Goal: Task Accomplishment & Management: Complete application form

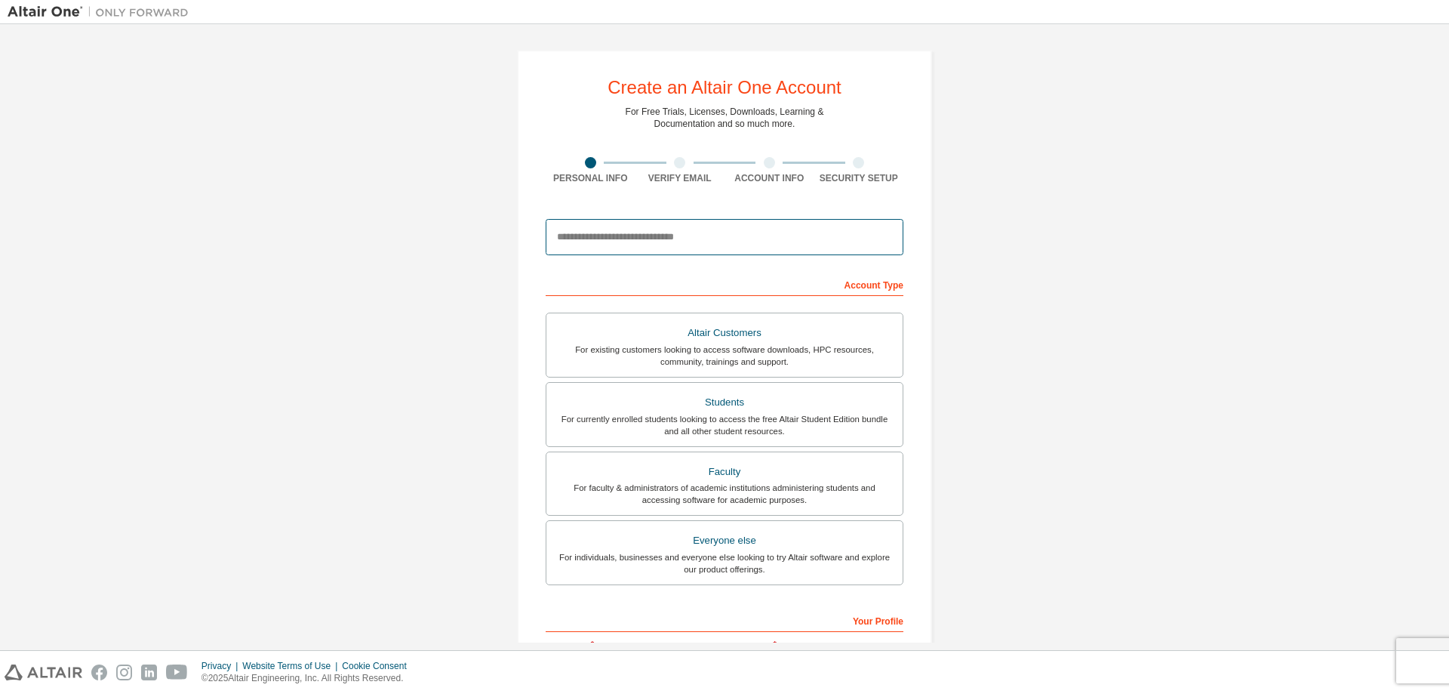
click at [803, 229] on input "email" at bounding box center [725, 237] width 358 height 36
type input "*"
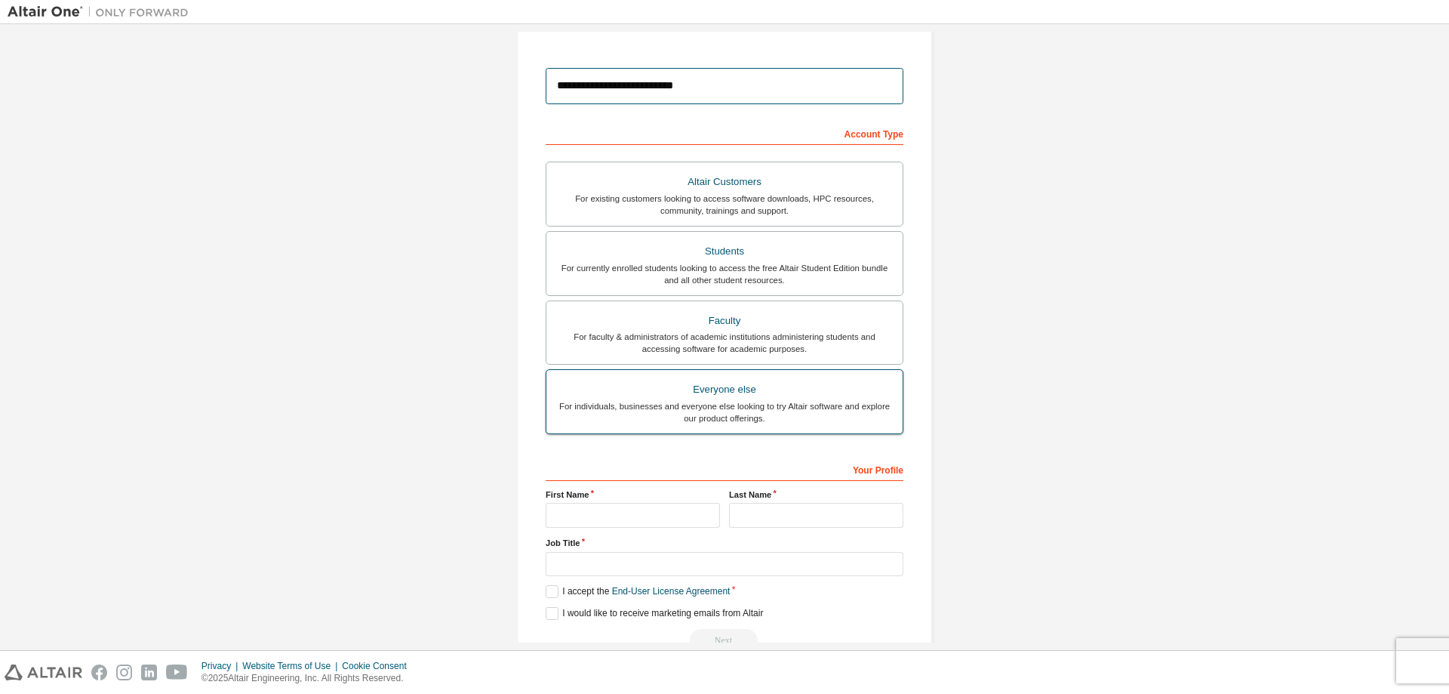
scroll to position [189, 0]
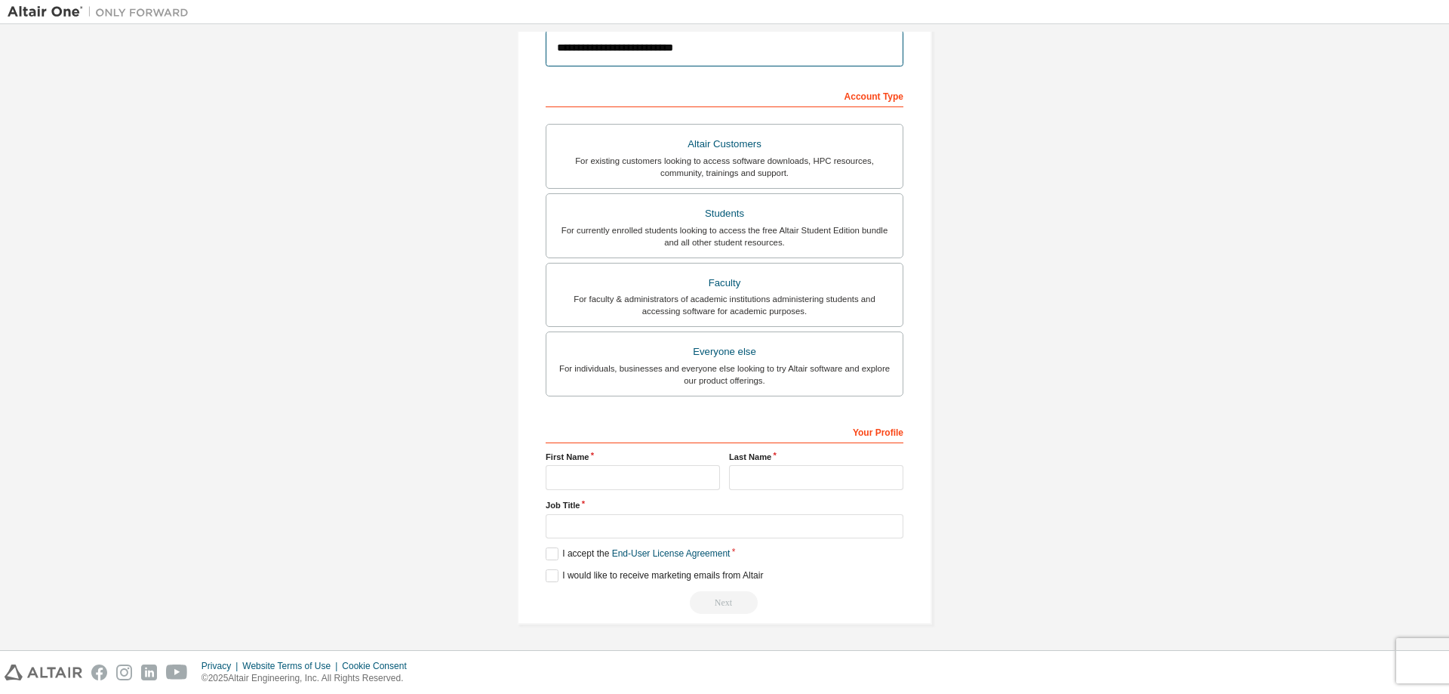
type input "**********"
click at [653, 488] on input "text" at bounding box center [633, 477] width 174 height 25
type input "*"
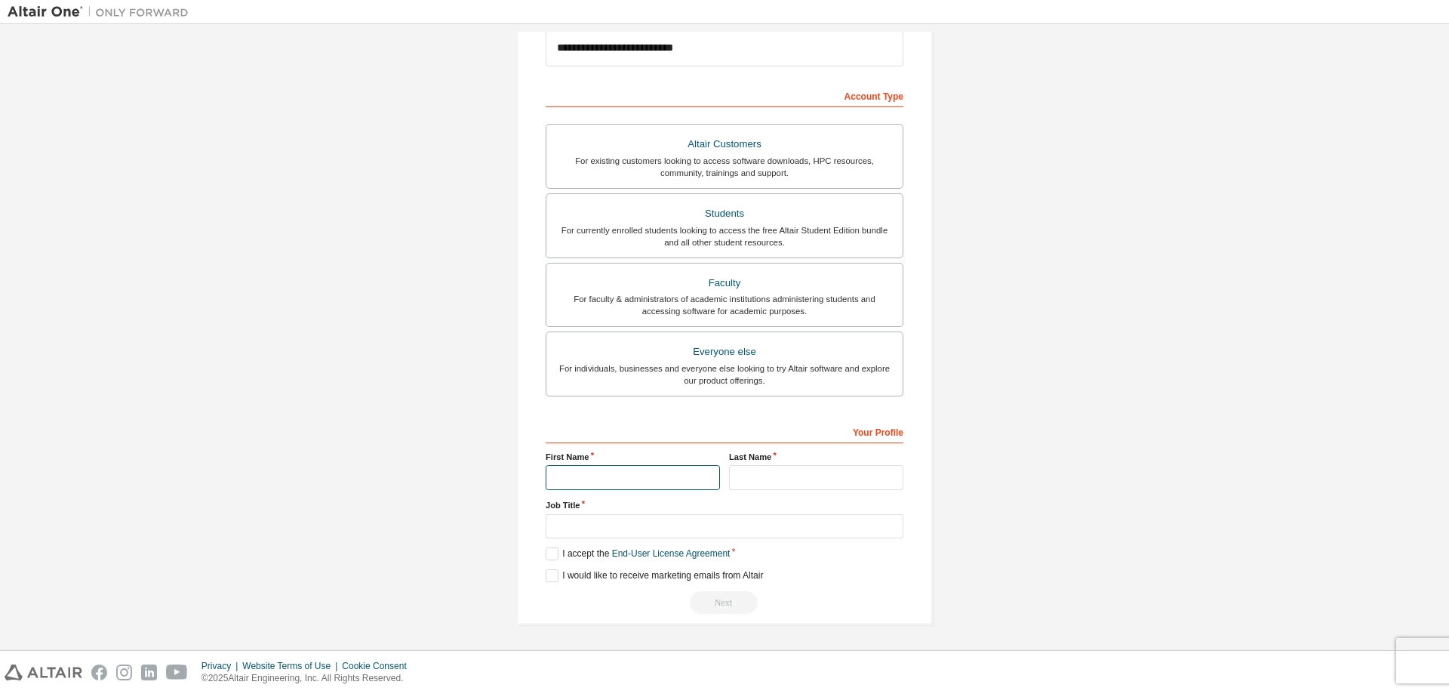
type input "*"
type input "***"
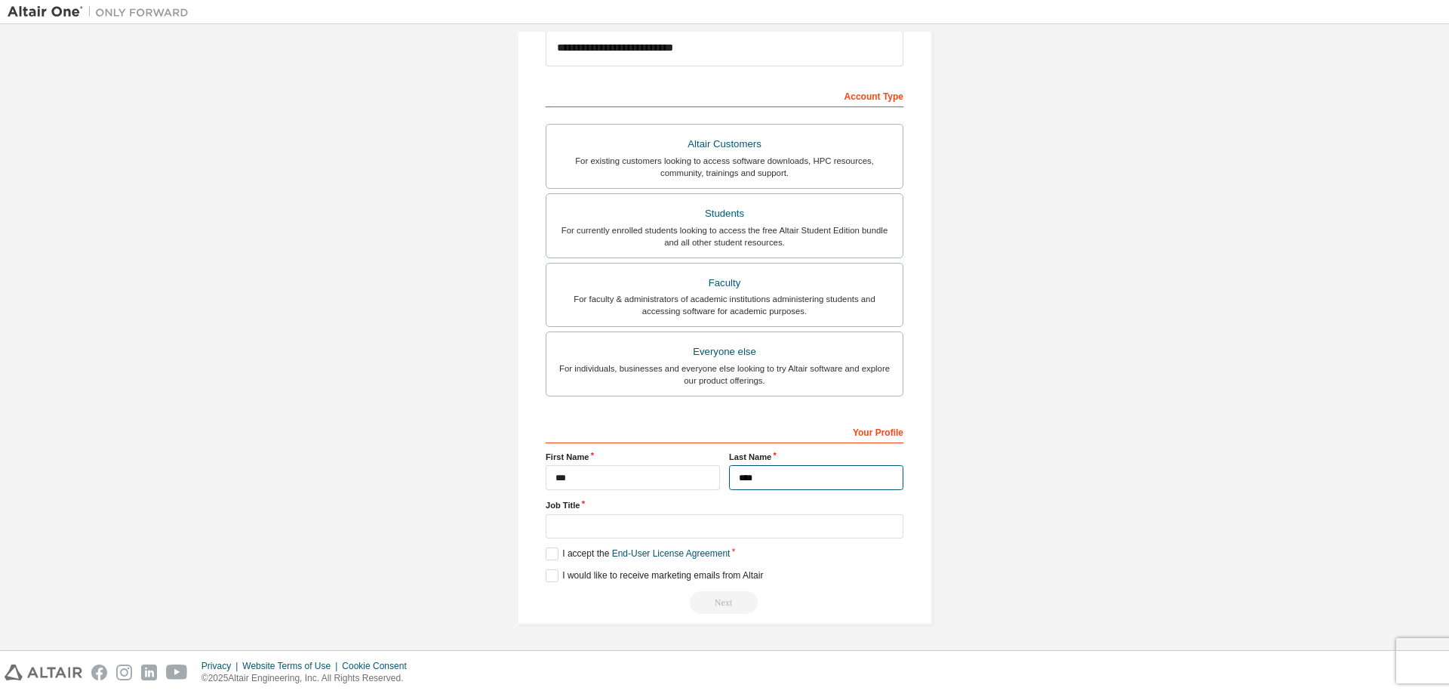
type input "****"
type input "*"
type input "*******"
click at [558, 558] on label "I accept the End-User License Agreement" at bounding box center [638, 553] width 184 height 13
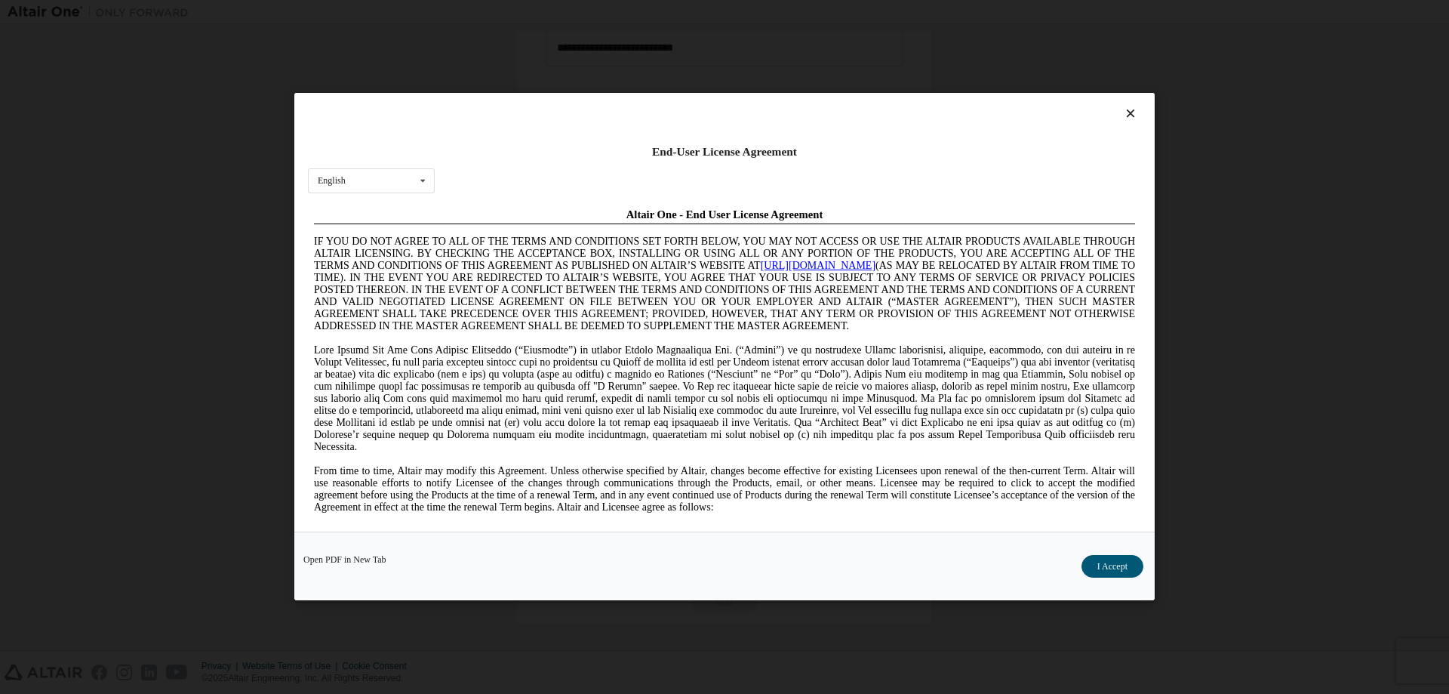
scroll to position [0, 0]
click at [1101, 577] on button "I Accept" at bounding box center [1113, 567] width 62 height 23
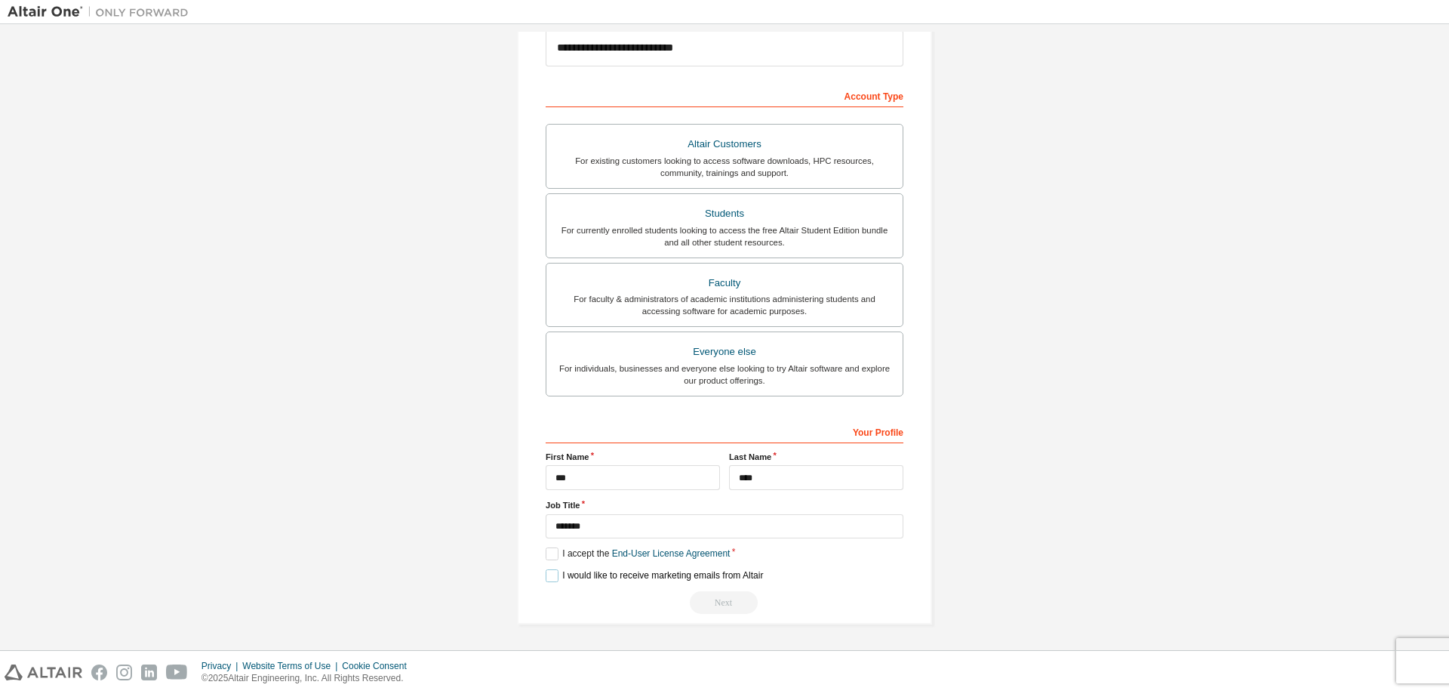
click at [550, 580] on label "I would like to receive marketing emails from Altair" at bounding box center [654, 575] width 217 height 13
drag, startPoint x: 756, startPoint y: 598, endPoint x: 747, endPoint y: 599, distance: 8.4
click at [750, 599] on div "Next" at bounding box center [725, 602] width 358 height 23
click at [747, 600] on div "Next" at bounding box center [725, 602] width 358 height 23
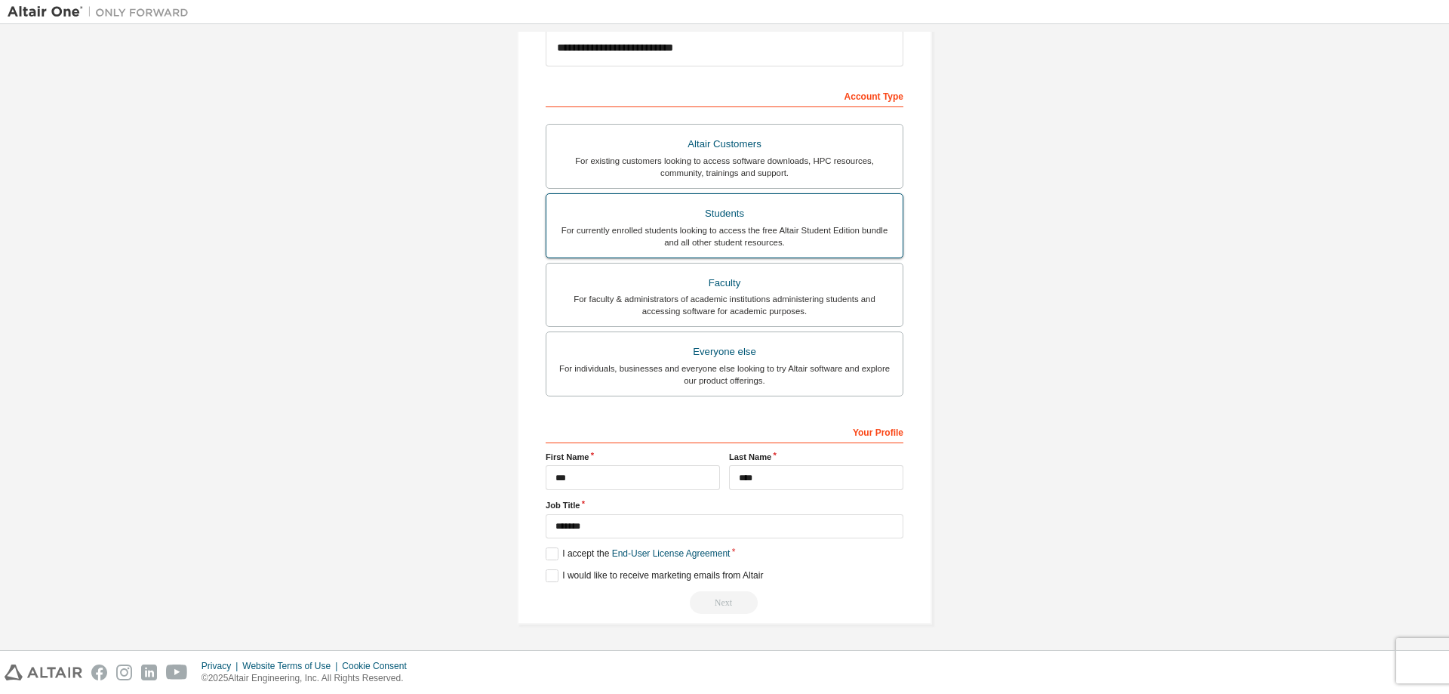
click at [821, 227] on div "For currently enrolled students looking to access the free Altair Student Editi…" at bounding box center [725, 236] width 338 height 24
drag, startPoint x: 631, startPoint y: 555, endPoint x: 550, endPoint y: 562, distance: 81.9
click at [550, 562] on div "**********" at bounding box center [725, 517] width 358 height 196
click at [551, 557] on label "I accept the Academic End-User License Agreement" at bounding box center [657, 553] width 223 height 13
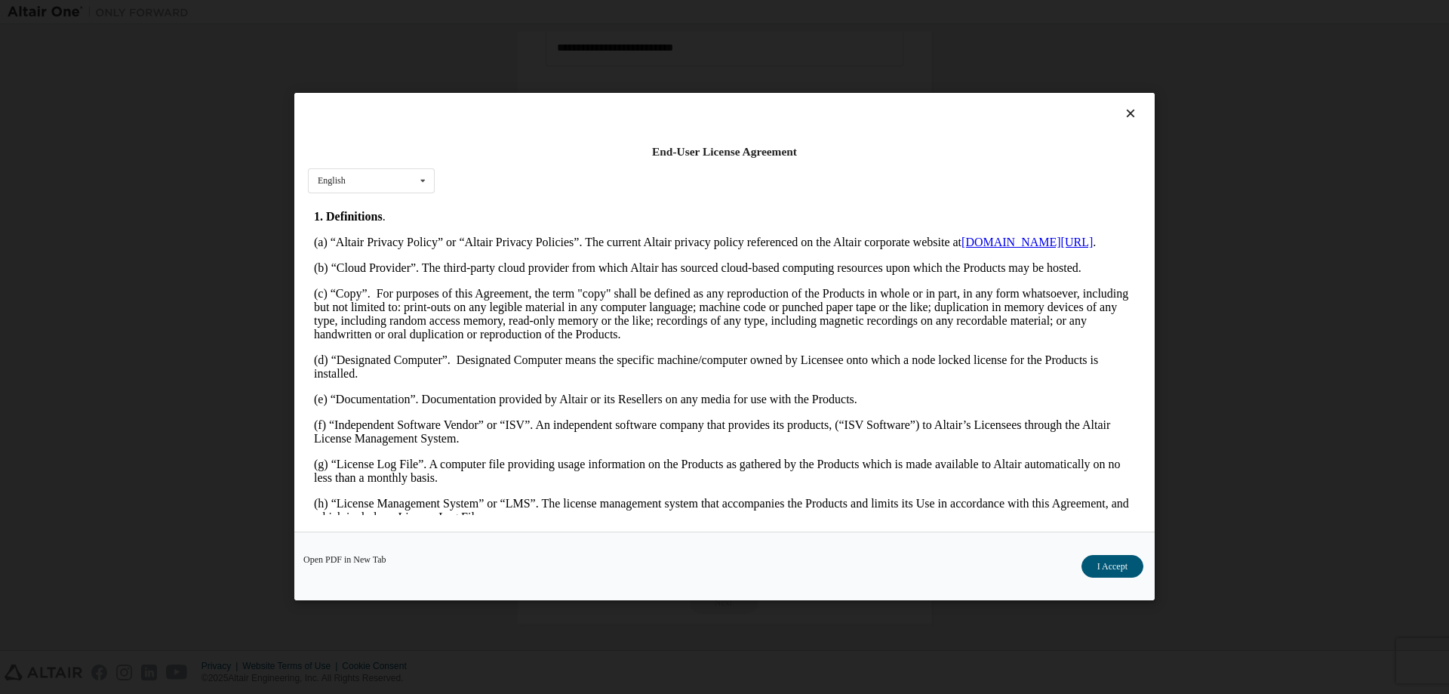
scroll to position [528, 0]
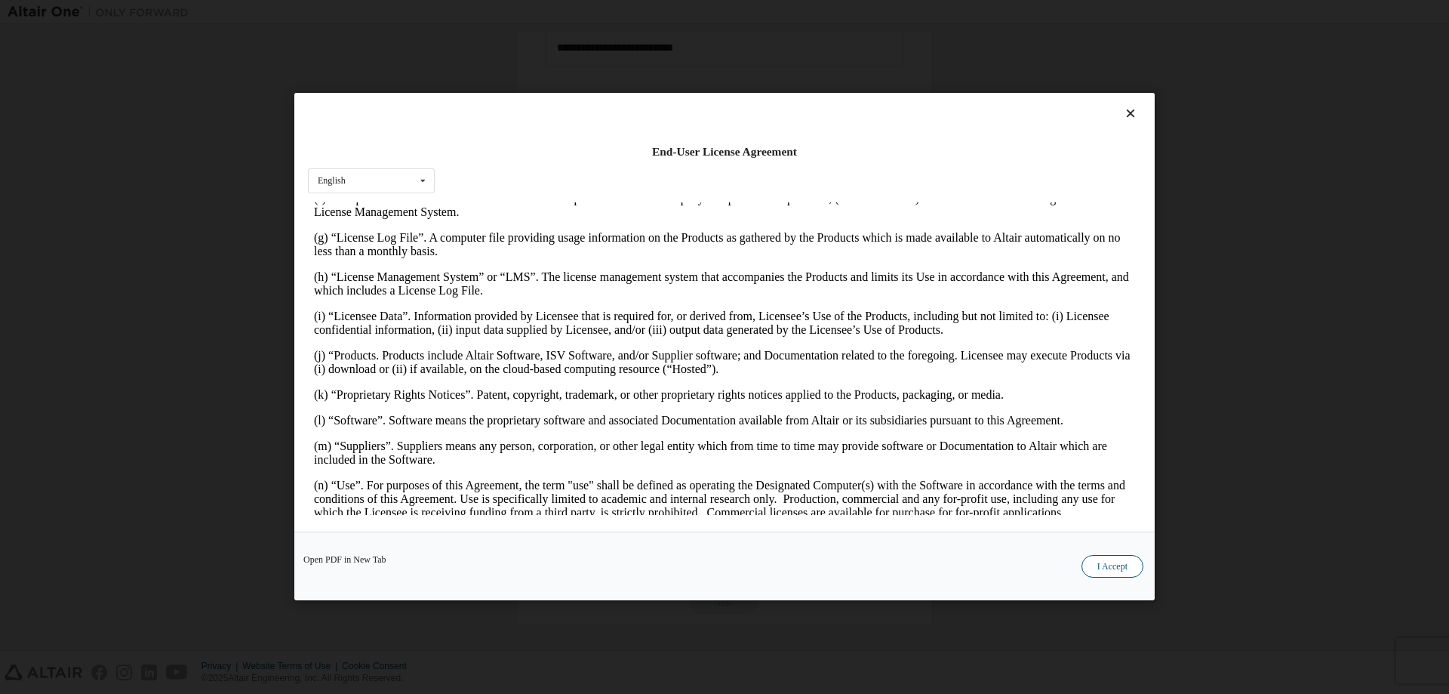
click at [1112, 572] on button "I Accept" at bounding box center [1113, 567] width 62 height 23
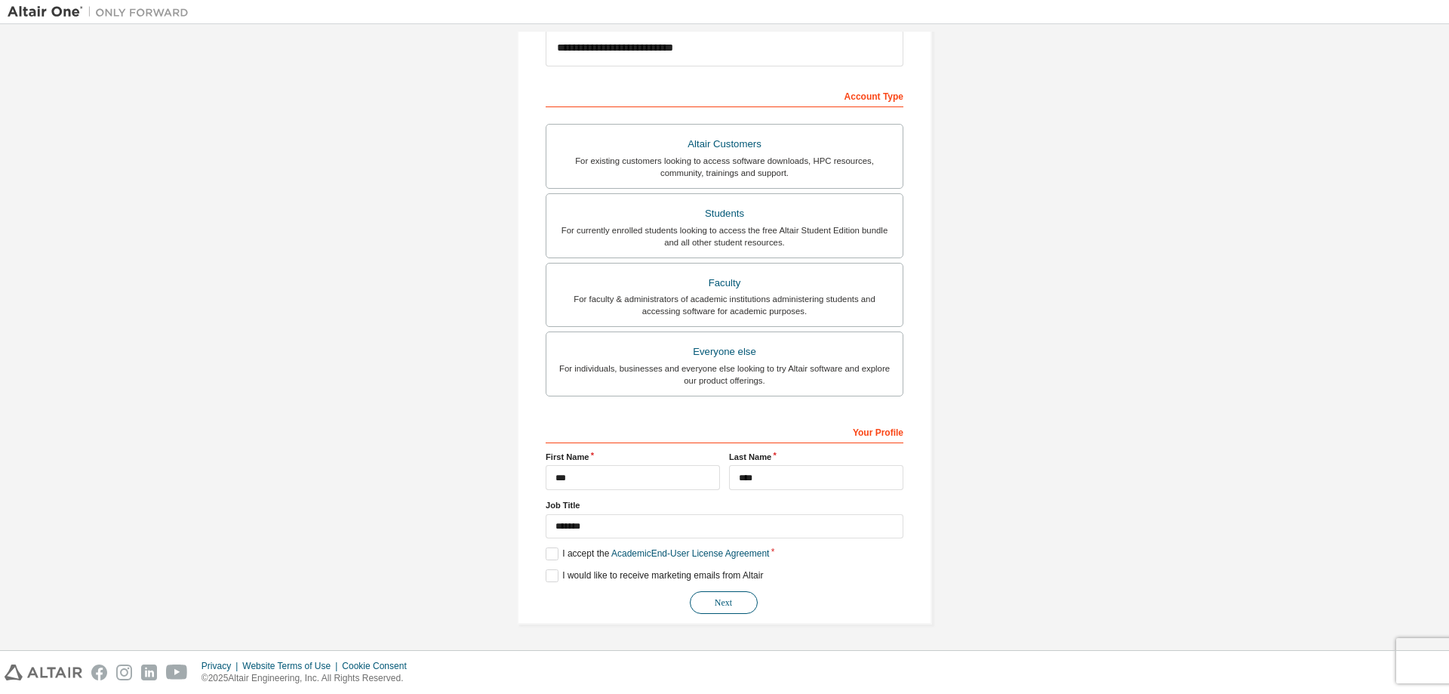
click at [720, 594] on button "Next" at bounding box center [724, 602] width 68 height 23
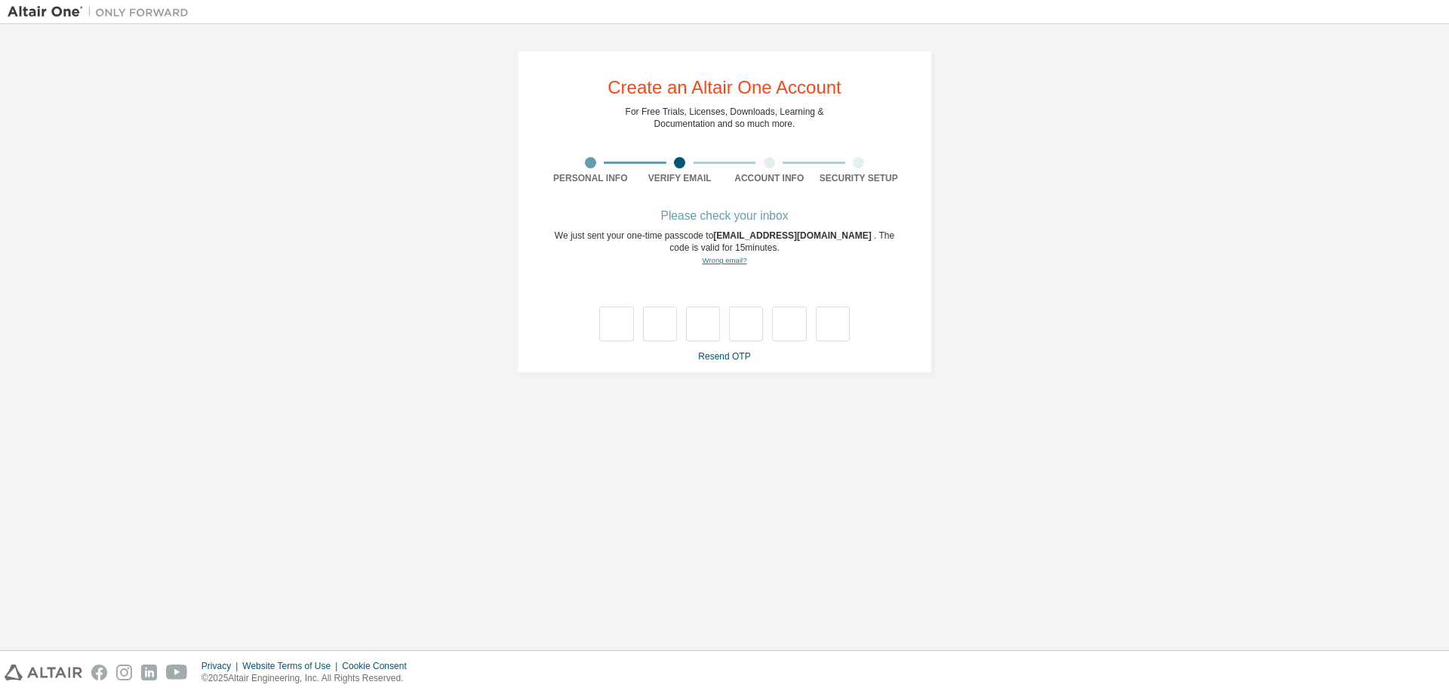
click at [716, 264] on link "Wrong email?" at bounding box center [724, 260] width 45 height 8
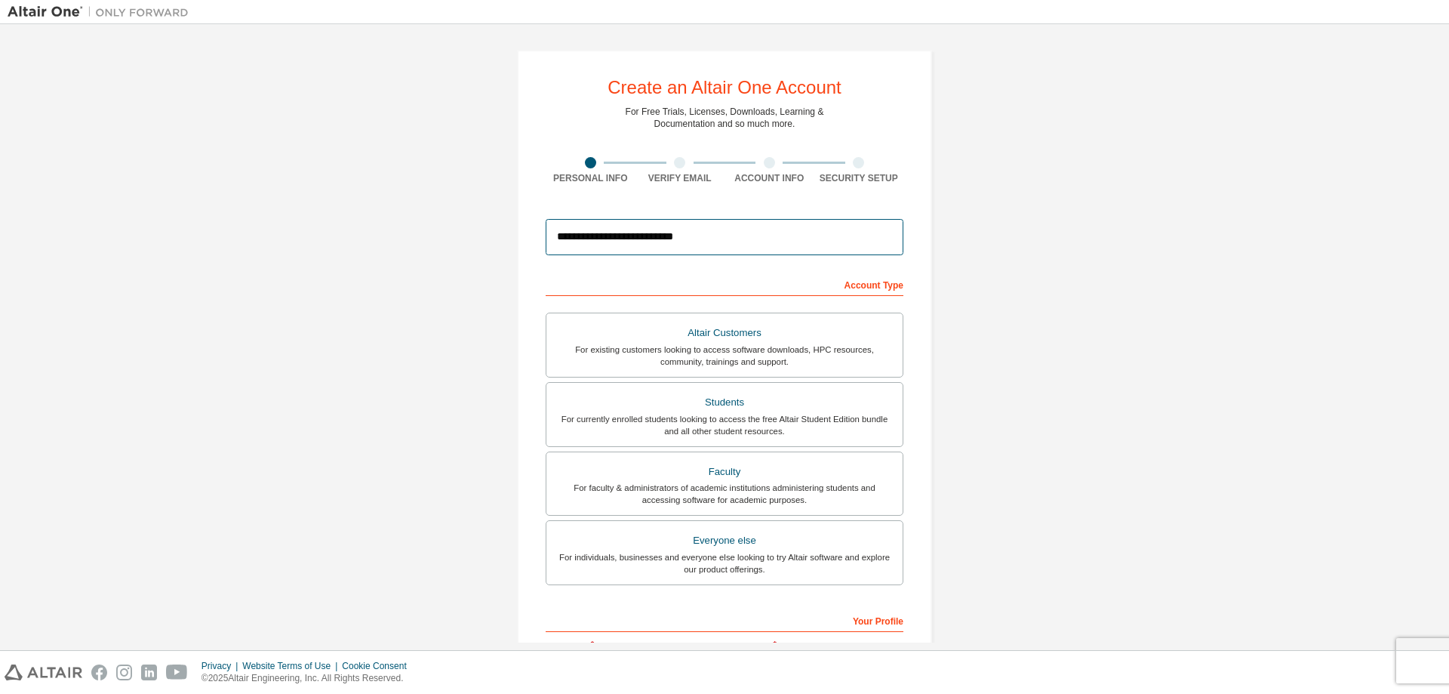
drag, startPoint x: 573, startPoint y: 239, endPoint x: 651, endPoint y: 235, distance: 78.6
click at [587, 239] on input "**********" at bounding box center [725, 237] width 358 height 36
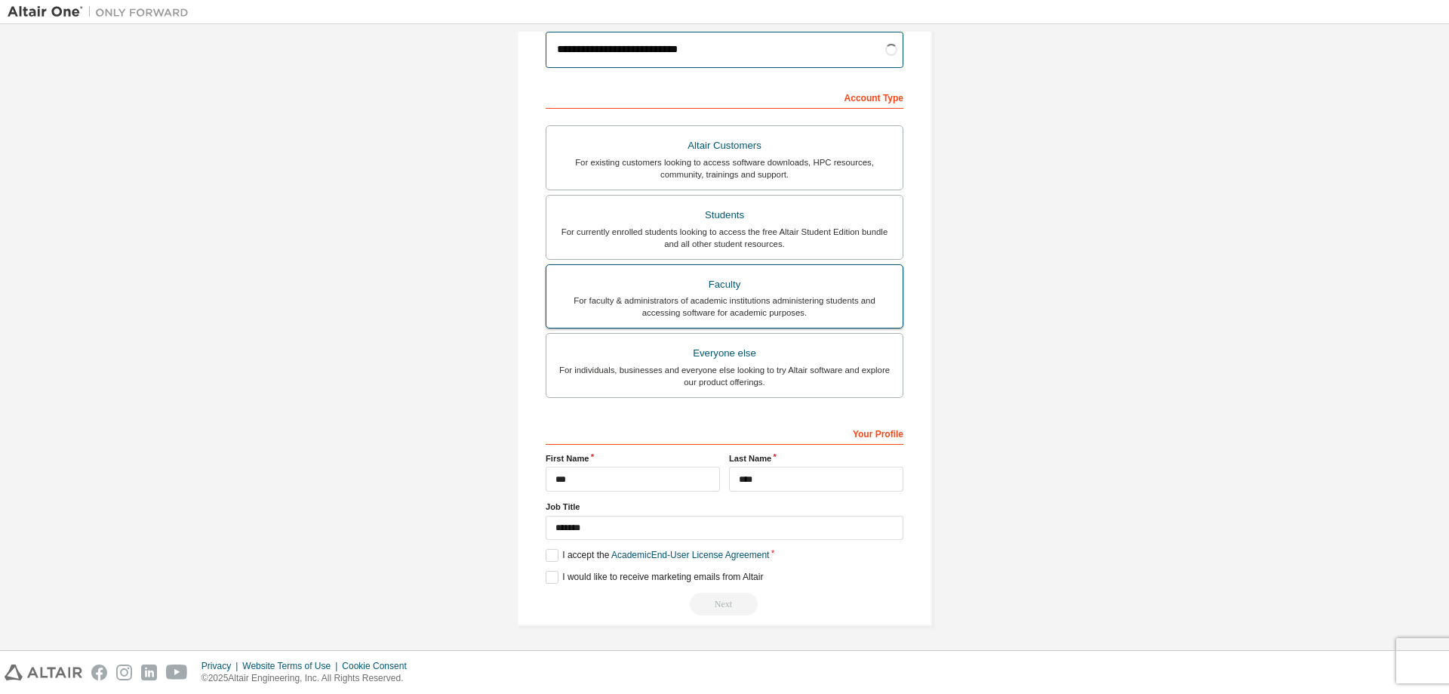
scroll to position [189, 0]
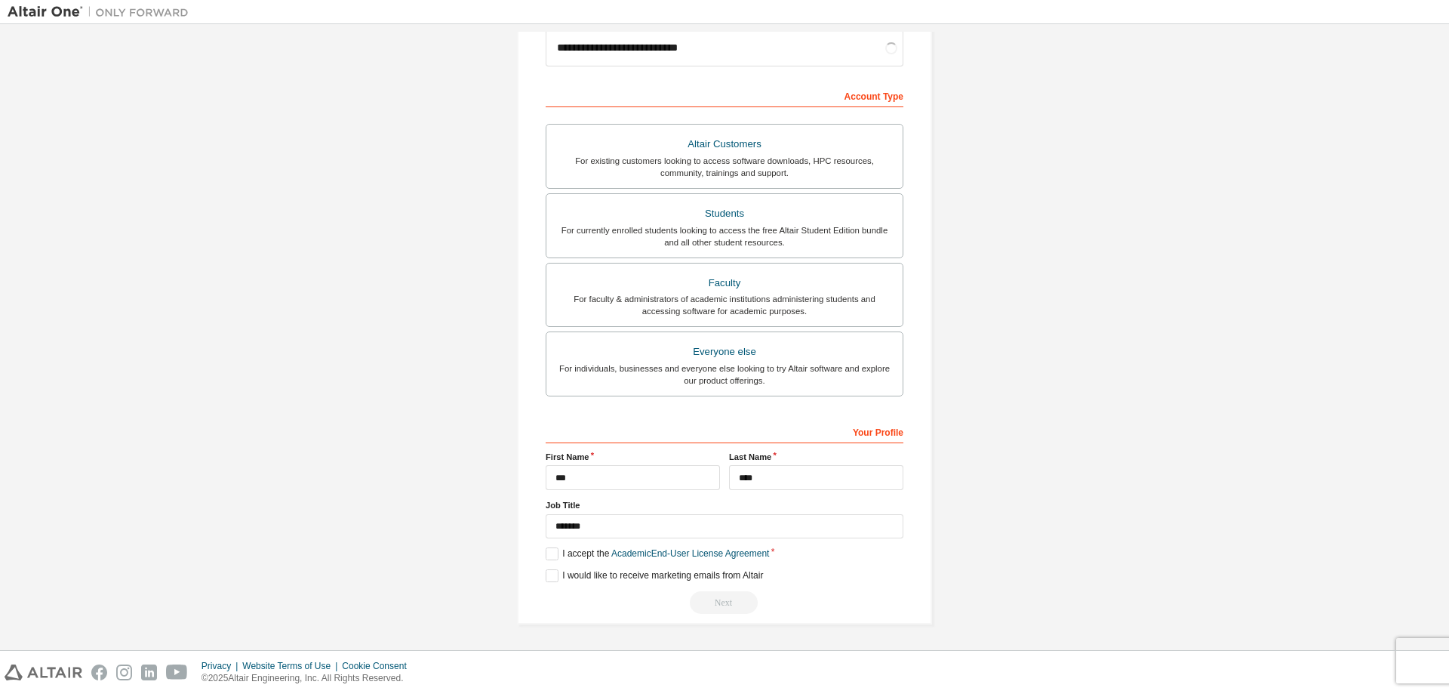
click at [720, 600] on div "Next" at bounding box center [725, 602] width 358 height 23
click at [697, 607] on button "Next" at bounding box center [724, 602] width 68 height 23
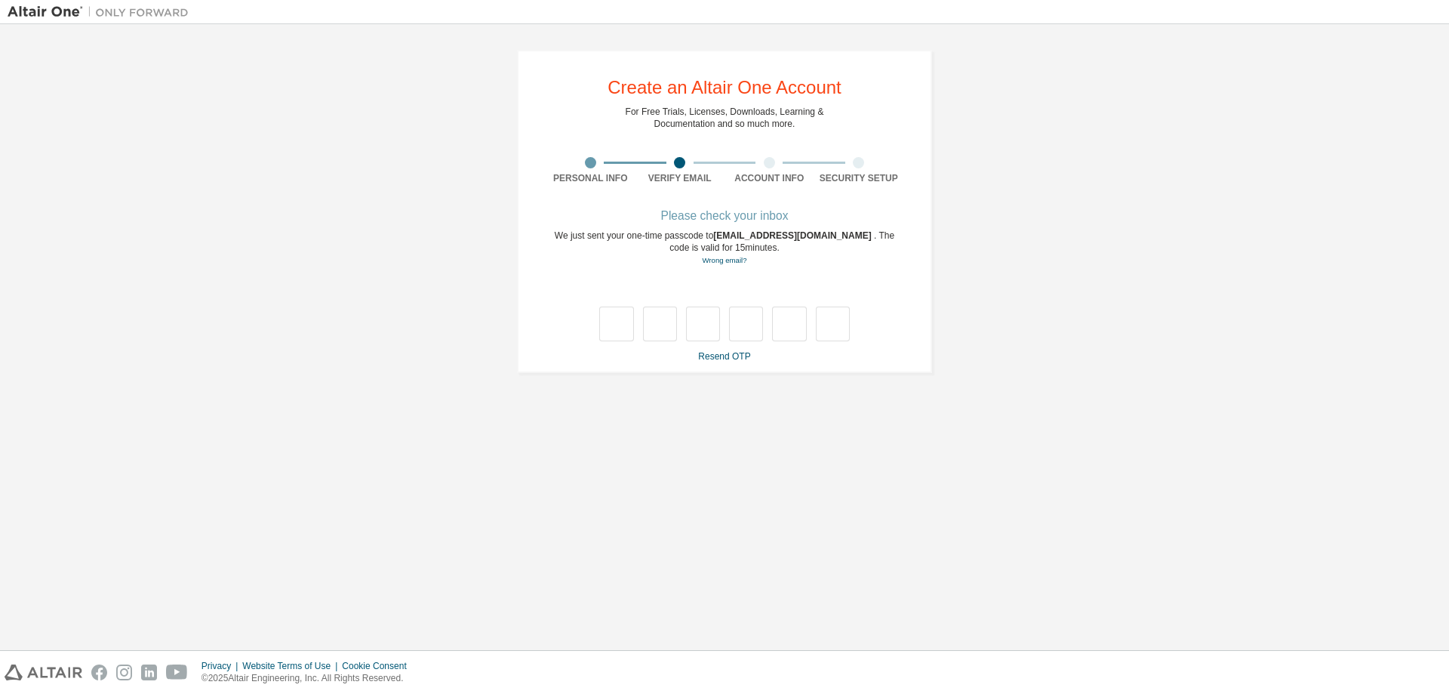
click at [736, 347] on div "Please check your inbox We just sent your one-time passcode to [EMAIL_ADDRESS][…" at bounding box center [725, 286] width 358 height 151
click at [737, 359] on link "Resend OTP" at bounding box center [724, 356] width 52 height 11
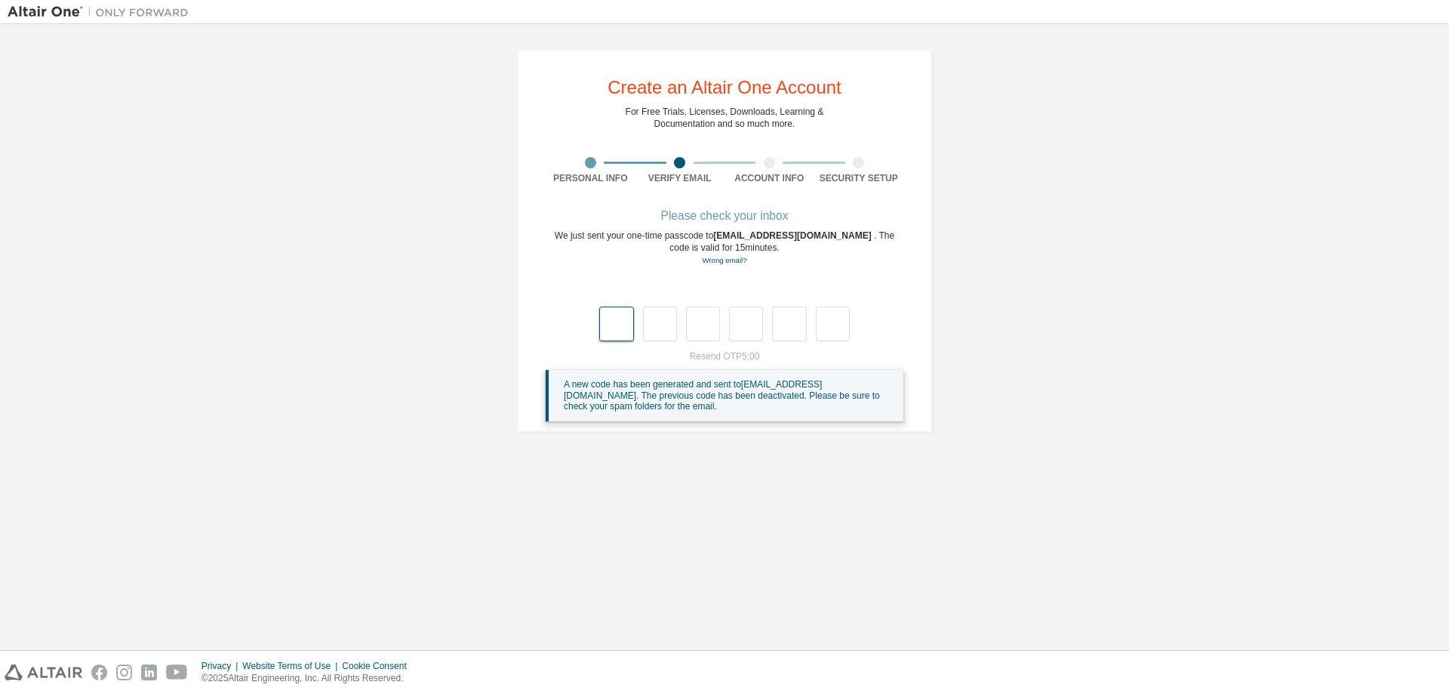
click at [611, 332] on input "text" at bounding box center [616, 323] width 34 height 35
click at [765, 162] on div at bounding box center [770, 162] width 90 height 11
click at [767, 162] on div at bounding box center [769, 162] width 11 height 11
drag, startPoint x: 726, startPoint y: 221, endPoint x: 734, endPoint y: 218, distance: 8.8
click at [728, 220] on div "Please check your inbox" at bounding box center [725, 215] width 358 height 9
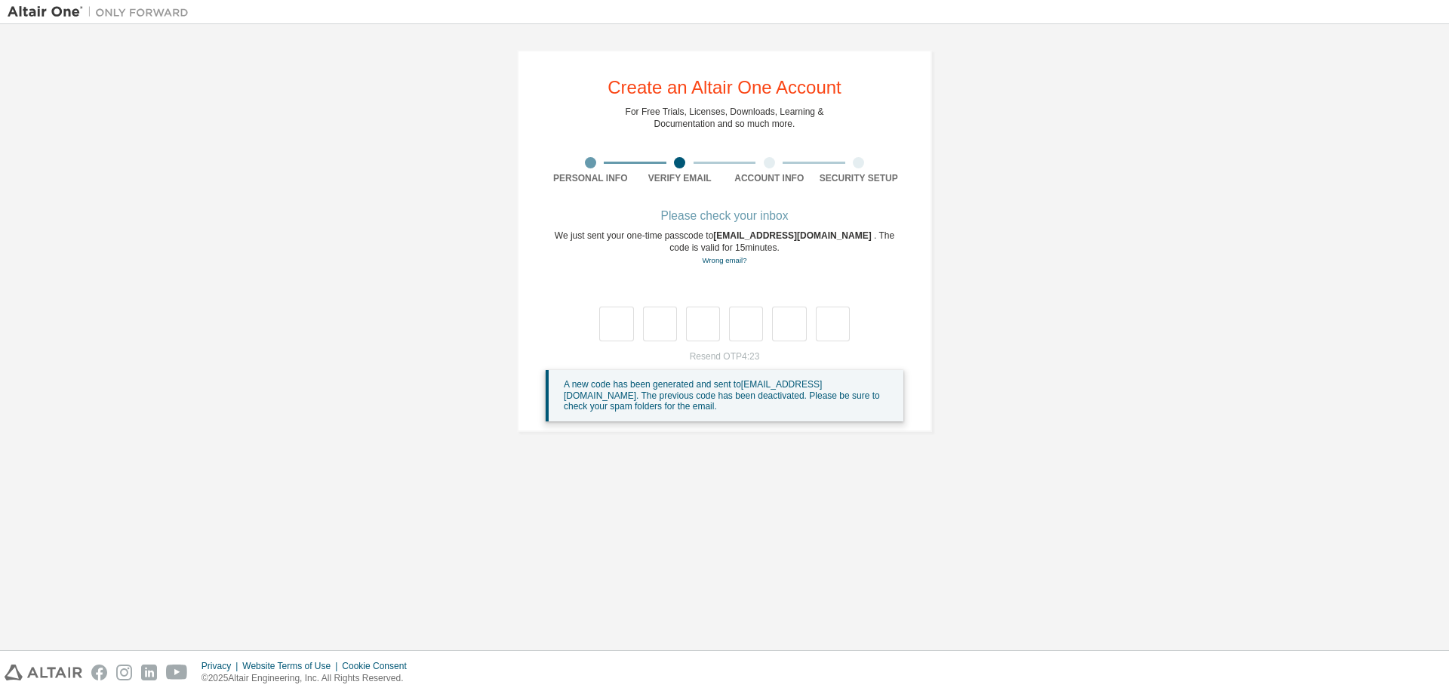
drag, startPoint x: 738, startPoint y: 217, endPoint x: 722, endPoint y: 218, distance: 15.9
click at [737, 217] on div "Please check your inbox" at bounding box center [725, 215] width 358 height 9
drag, startPoint x: 691, startPoint y: 218, endPoint x: 702, endPoint y: 220, distance: 10.7
click at [702, 220] on div "Please check your inbox" at bounding box center [725, 215] width 358 height 9
drag, startPoint x: 702, startPoint y: 220, endPoint x: 660, endPoint y: 287, distance: 79.4
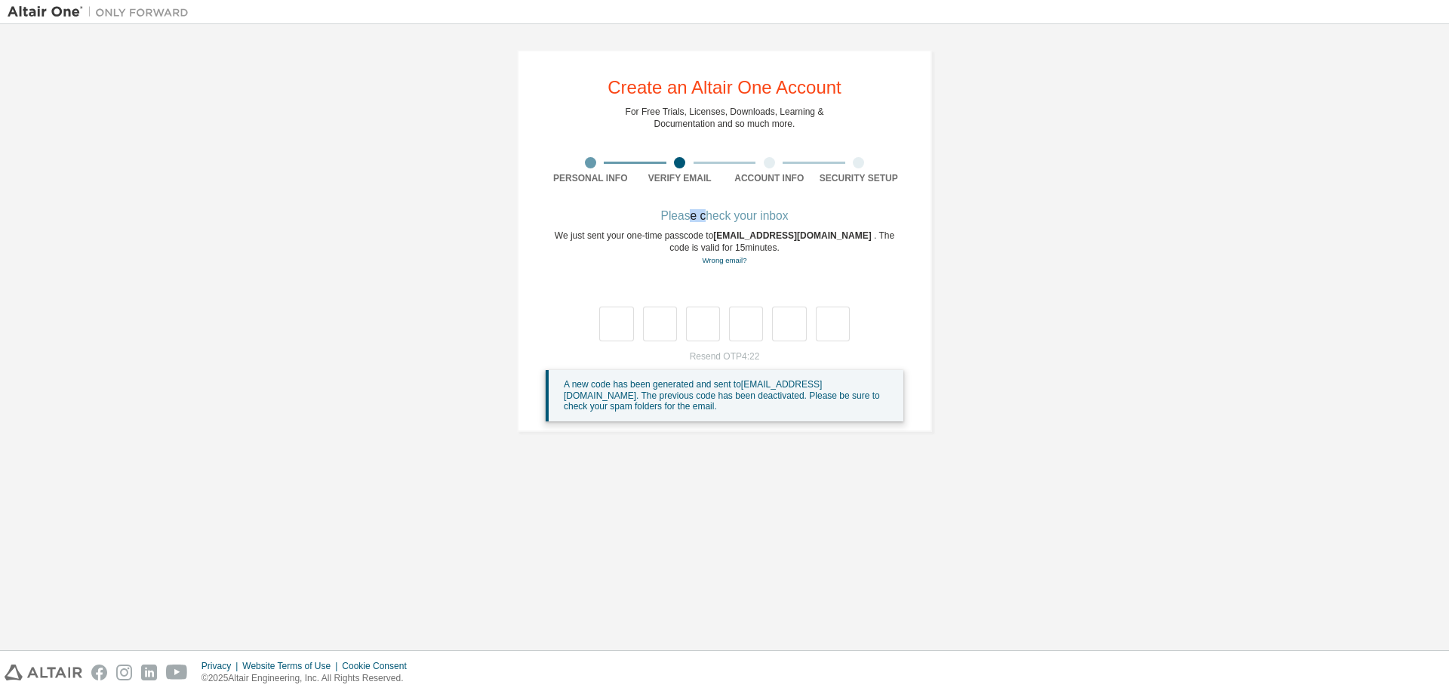
click at [703, 220] on div "Please check your inbox" at bounding box center [725, 215] width 358 height 9
click at [636, 329] on div at bounding box center [724, 323] width 251 height 35
click at [617, 331] on input "text" at bounding box center [616, 323] width 34 height 35
drag, startPoint x: 568, startPoint y: 238, endPoint x: 916, endPoint y: 238, distance: 348.0
click at [903, 244] on div "We just sent your one-time passcode to [EMAIL_ADDRESS][DOMAIN_NAME] . The code …" at bounding box center [725, 247] width 358 height 37
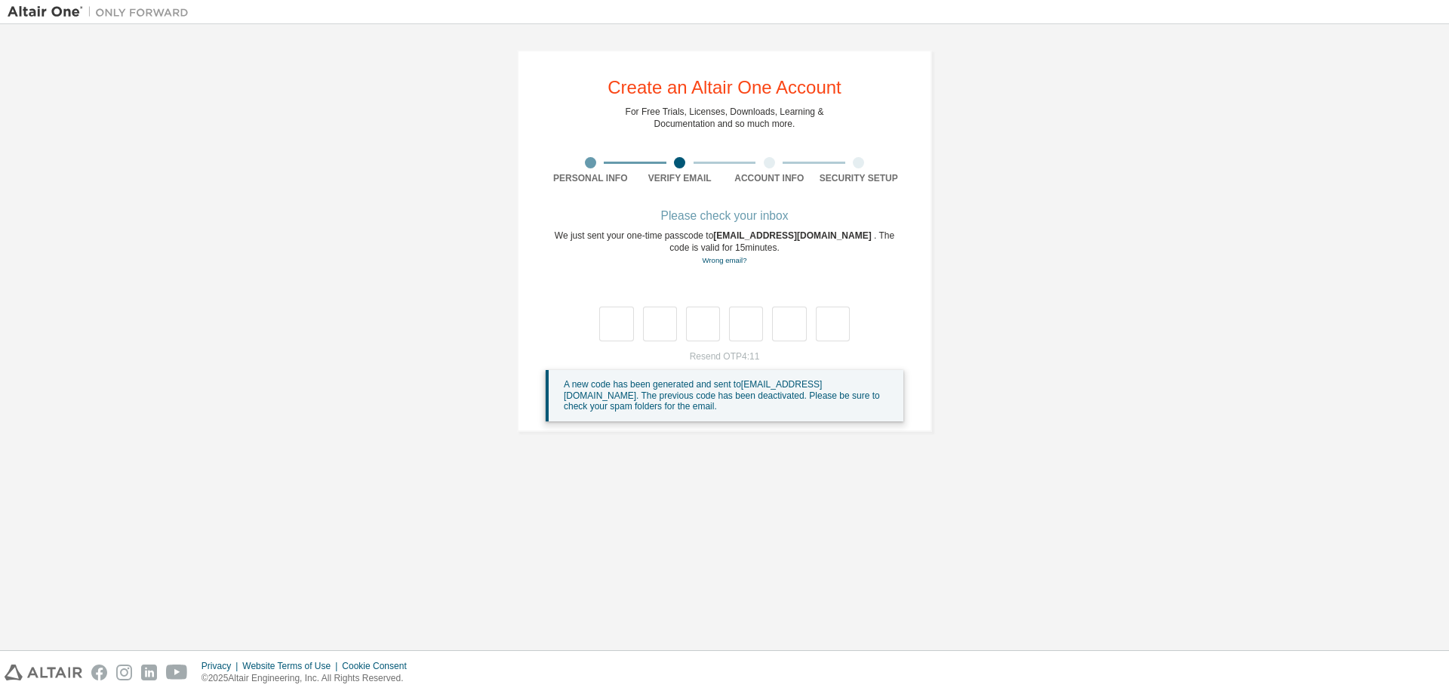
click at [756, 217] on div "Please check your inbox" at bounding box center [725, 215] width 358 height 9
click at [718, 263] on link "Wrong email?" at bounding box center [724, 260] width 45 height 8
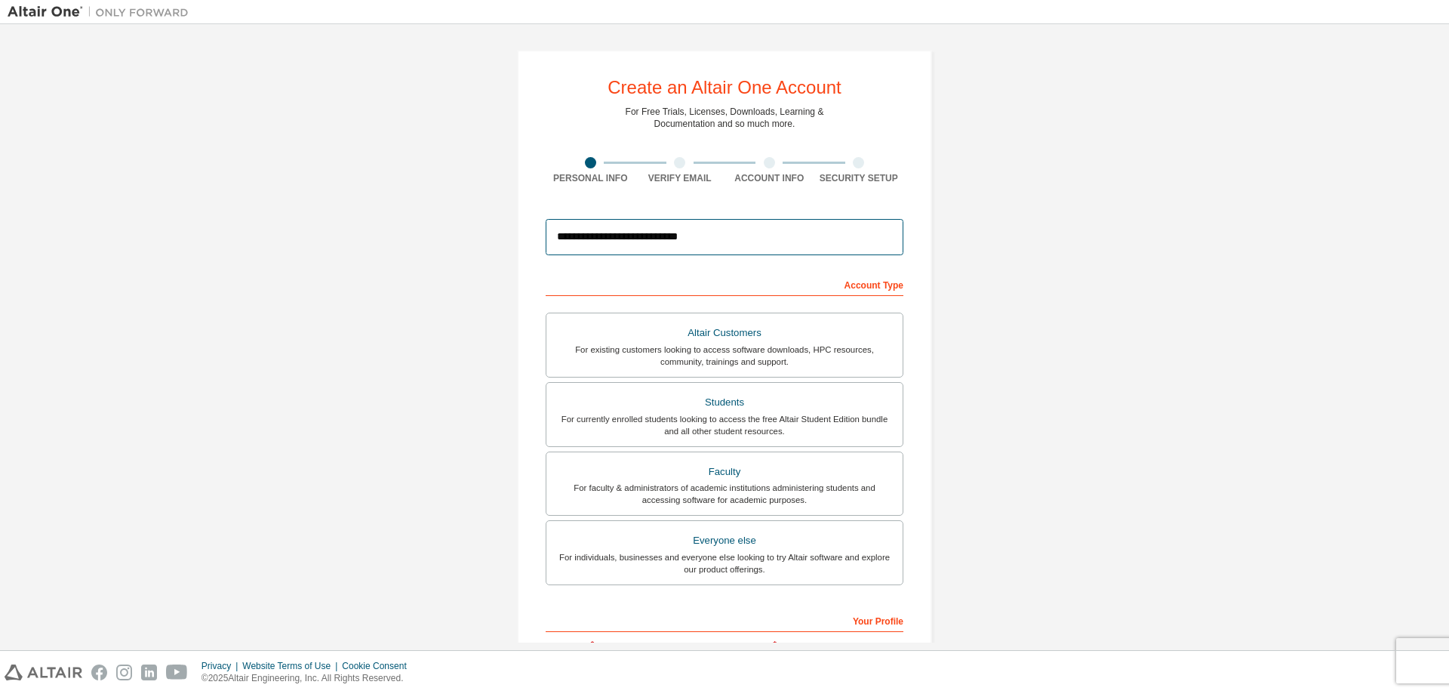
drag, startPoint x: 651, startPoint y: 232, endPoint x: 716, endPoint y: 233, distance: 65.7
click at [652, 233] on input "**********" at bounding box center [725, 237] width 358 height 36
type input "**********"
click at [1298, 394] on div "**********" at bounding box center [725, 431] width 1434 height 799
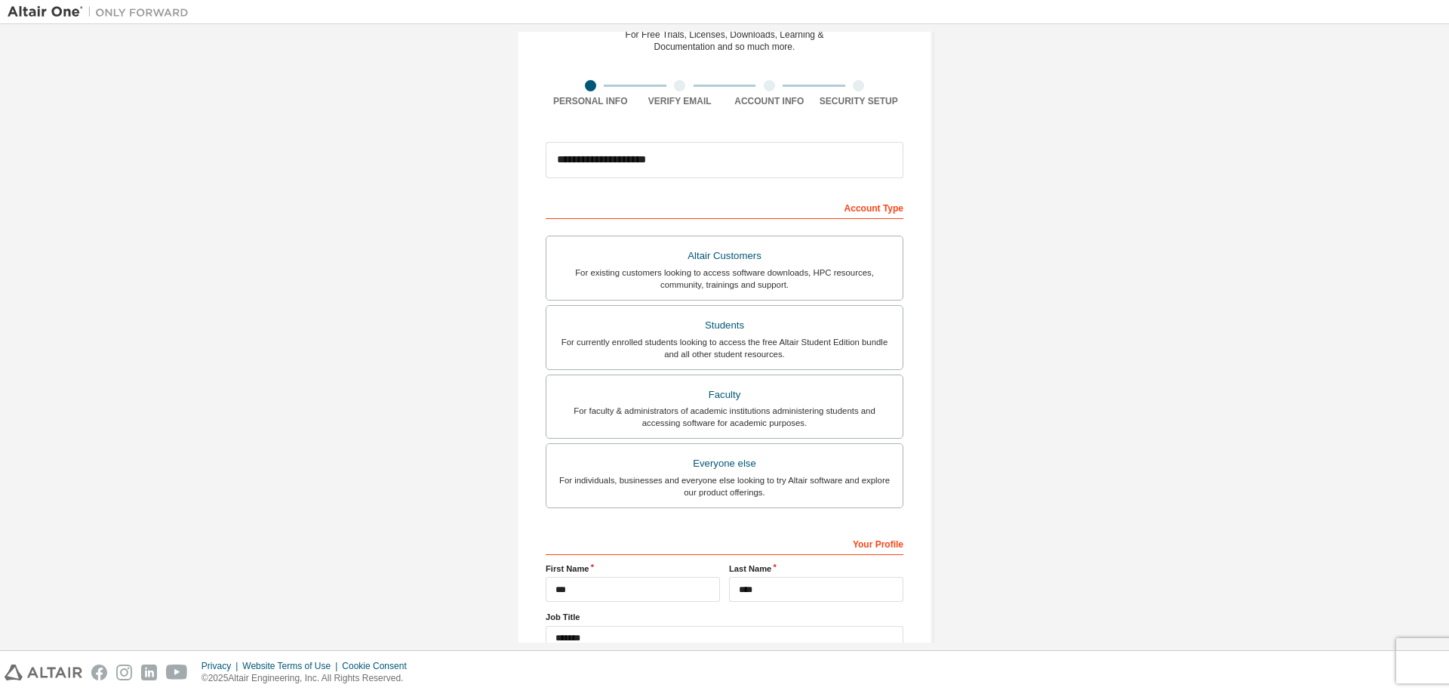
scroll to position [189, 0]
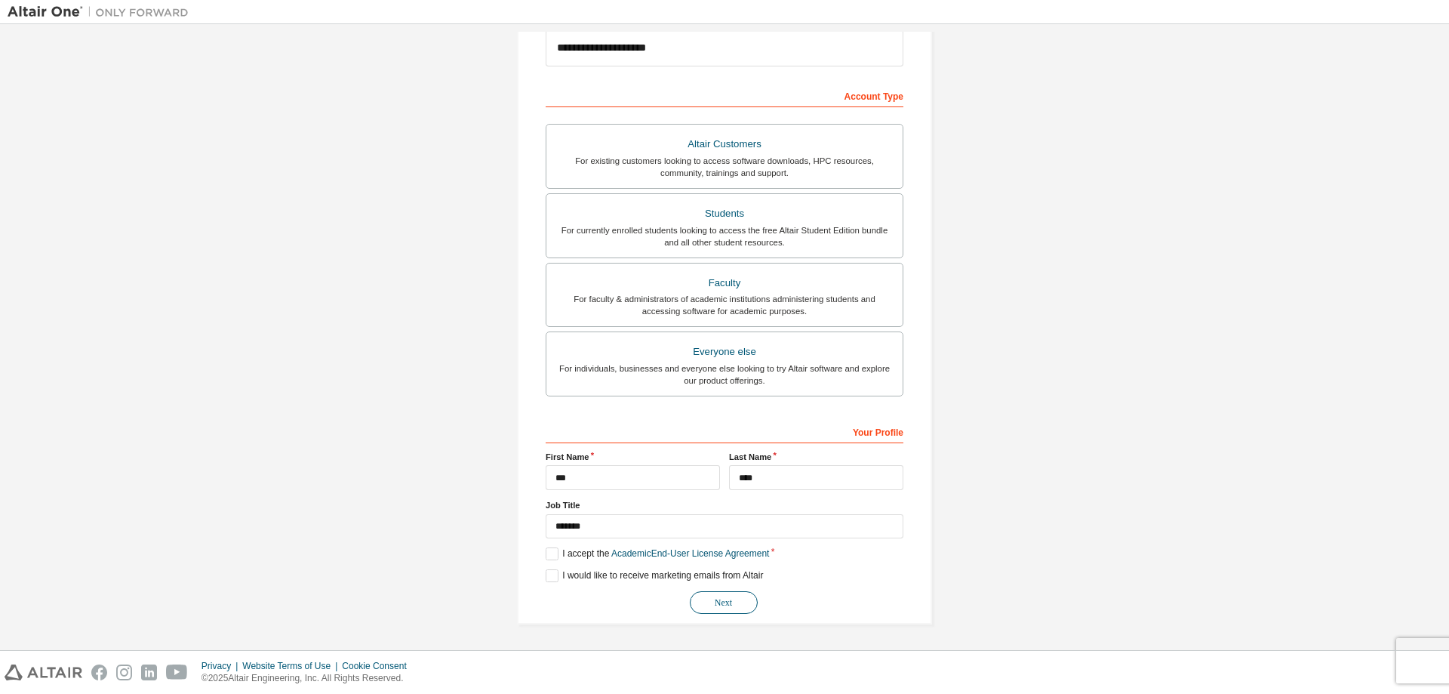
click at [729, 601] on button "Next" at bounding box center [724, 602] width 68 height 23
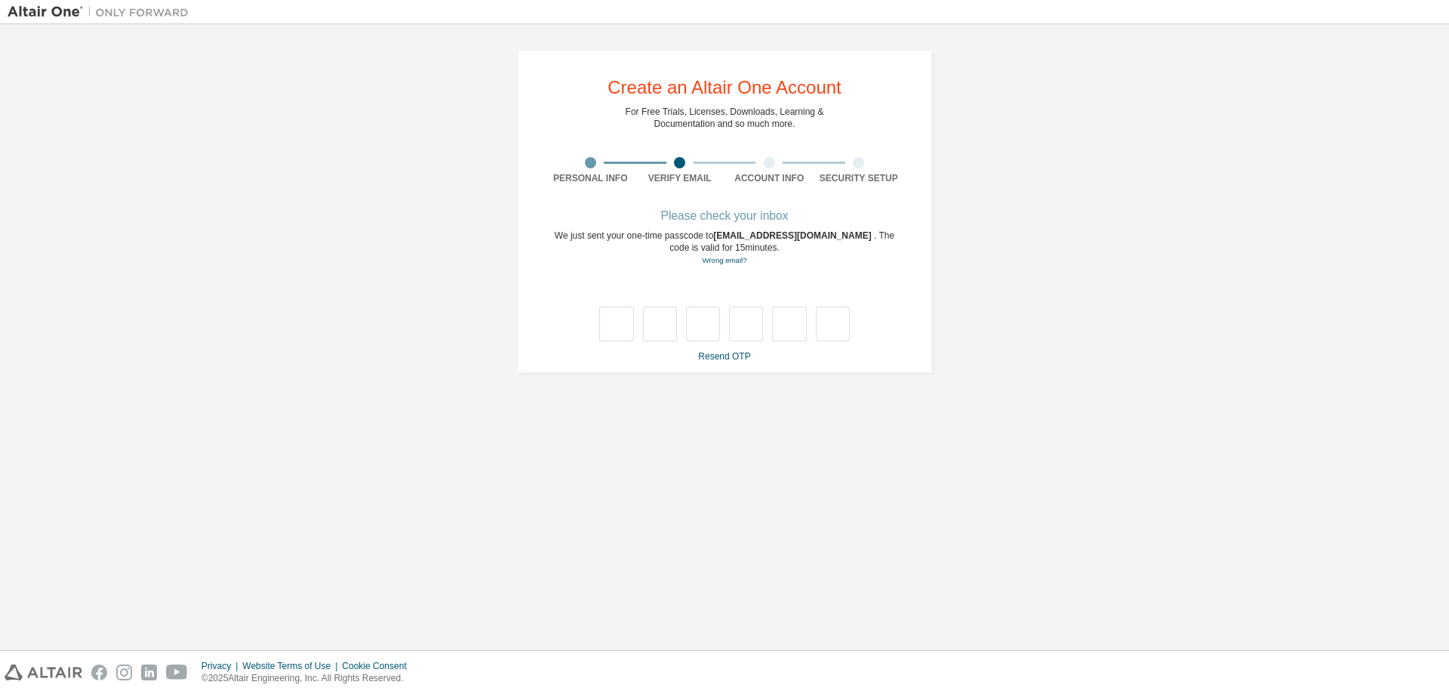
scroll to position [0, 0]
type input "*"
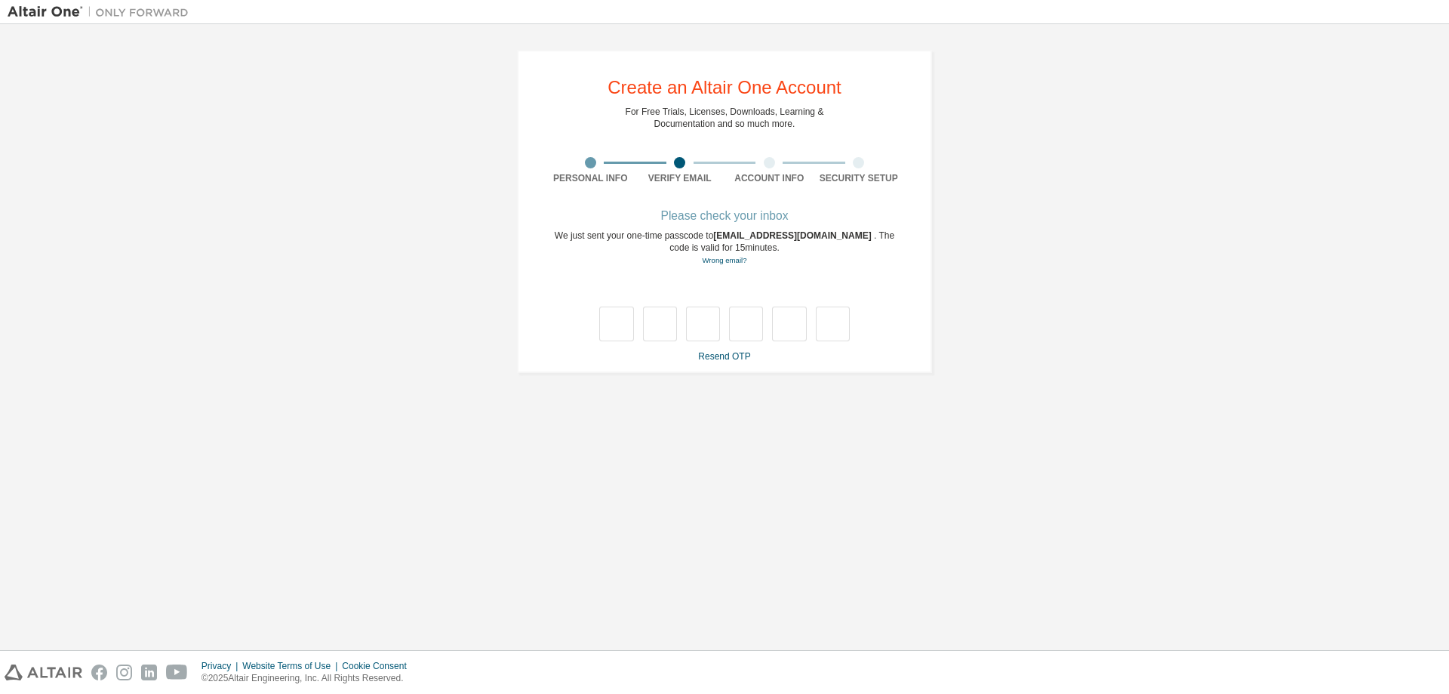
type input "*"
